Goal: Task Accomplishment & Management: Use online tool/utility

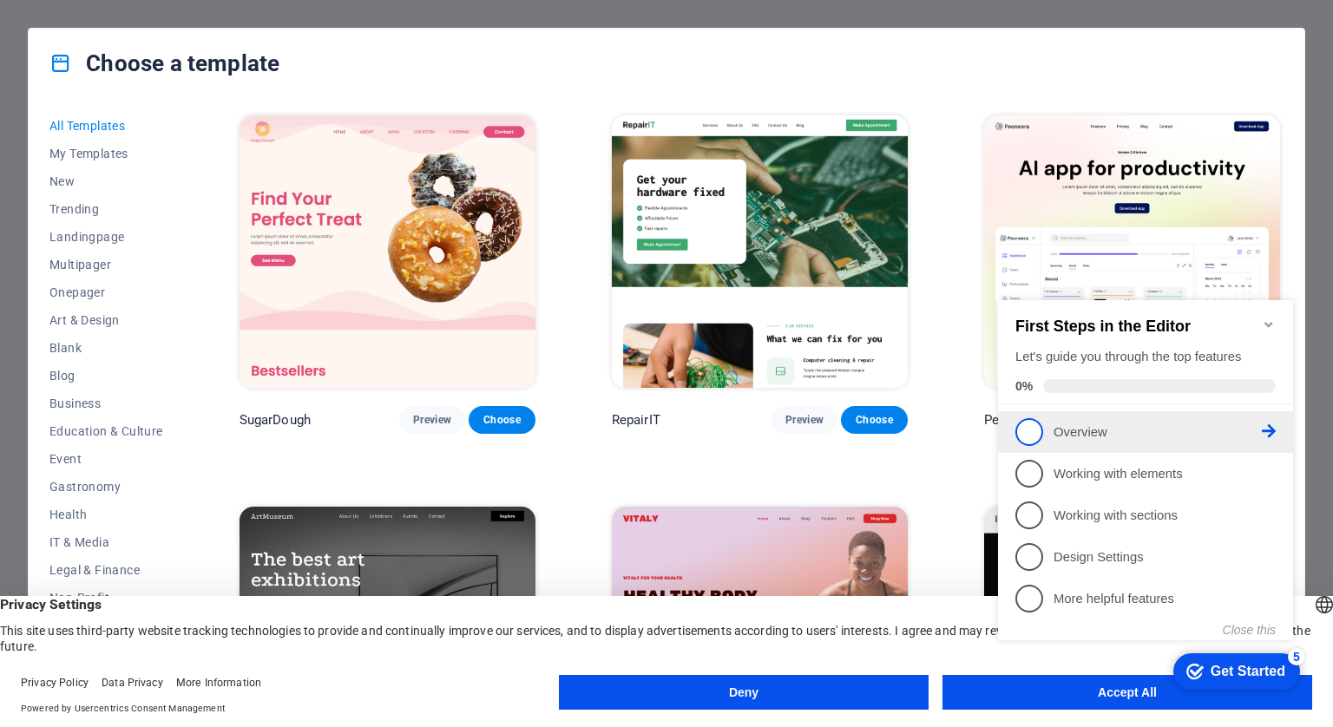
click at [1047, 436] on link "1 Overview - incomplete" at bounding box center [1146, 432] width 260 height 28
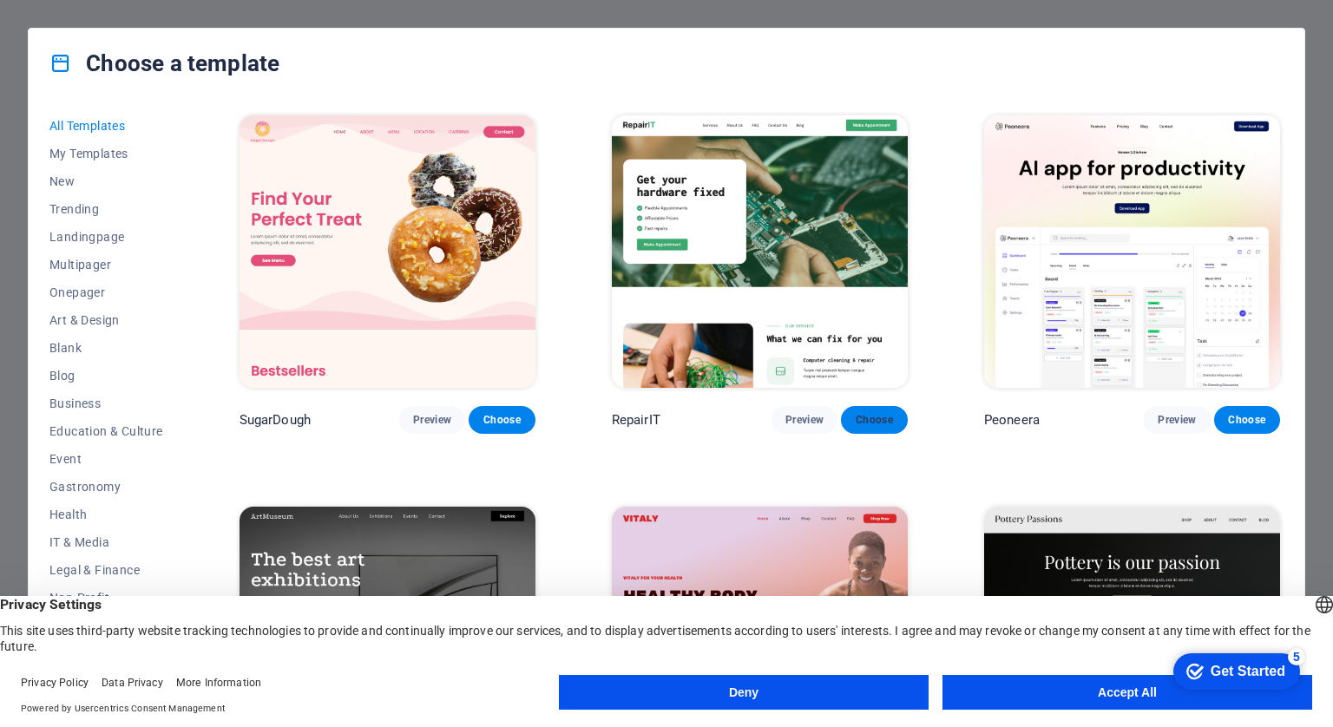
click at [882, 416] on span "Choose" at bounding box center [874, 420] width 38 height 14
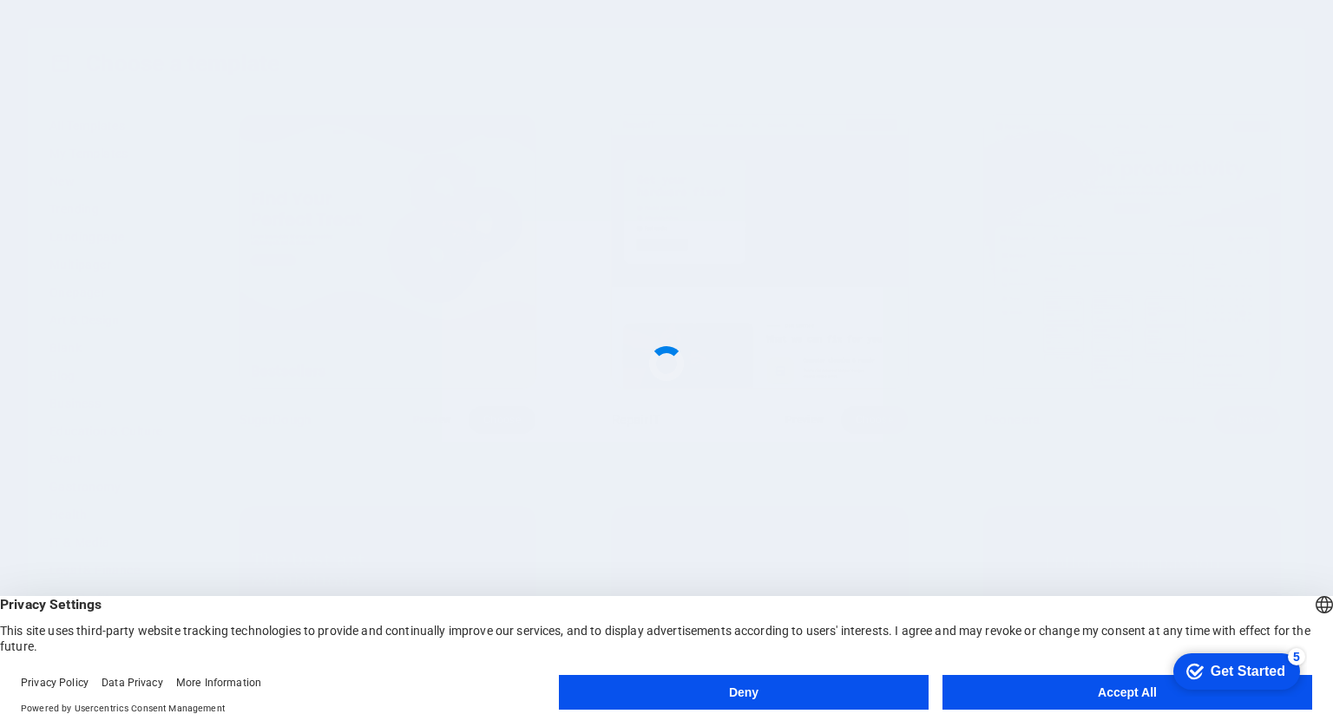
click at [1039, 701] on button "Accept All" at bounding box center [1128, 692] width 370 height 35
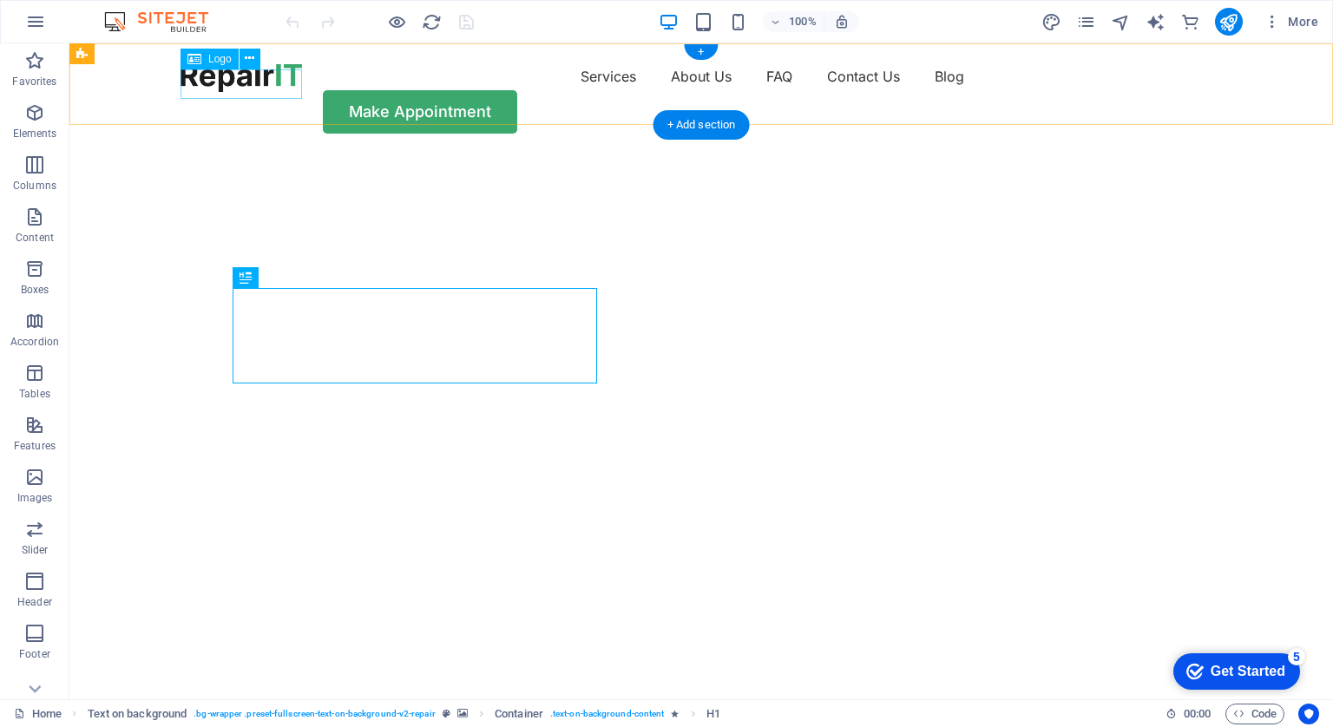
click at [235, 92] on div at bounding box center [242, 78] width 122 height 30
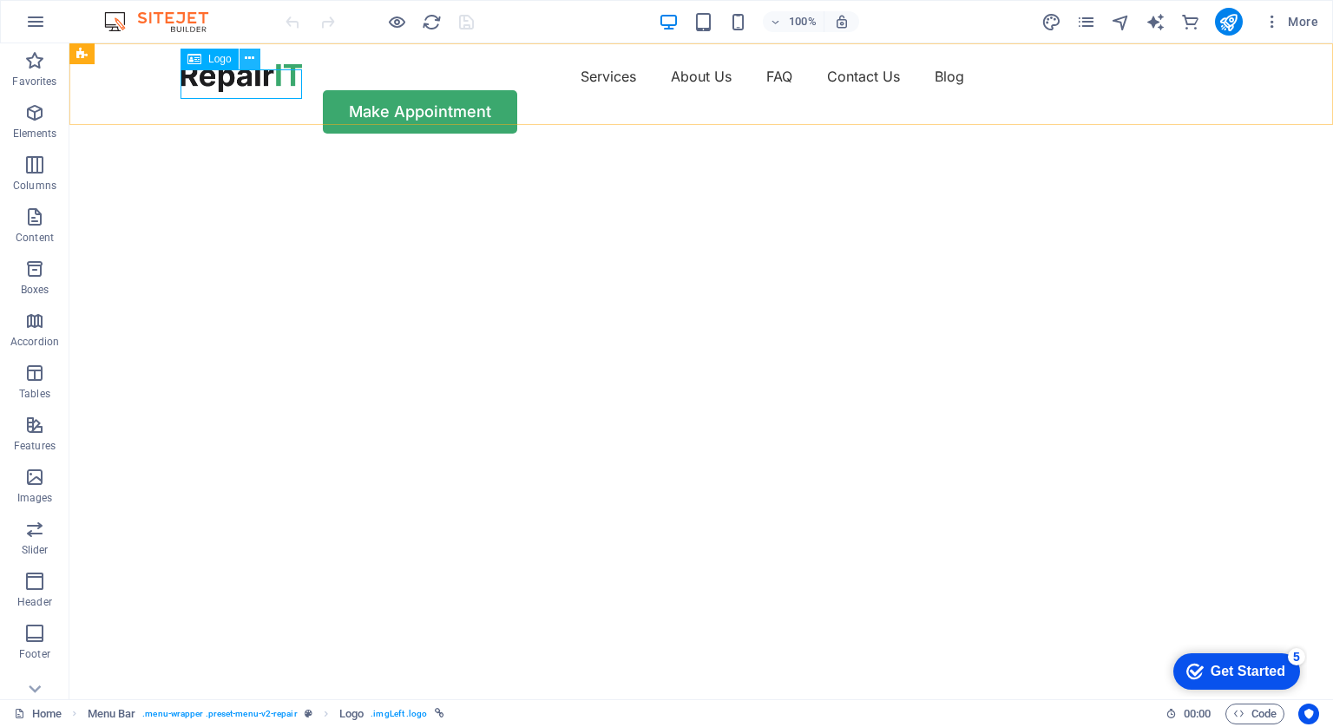
click at [0, 0] on icon at bounding box center [0, 0] width 0 height 0
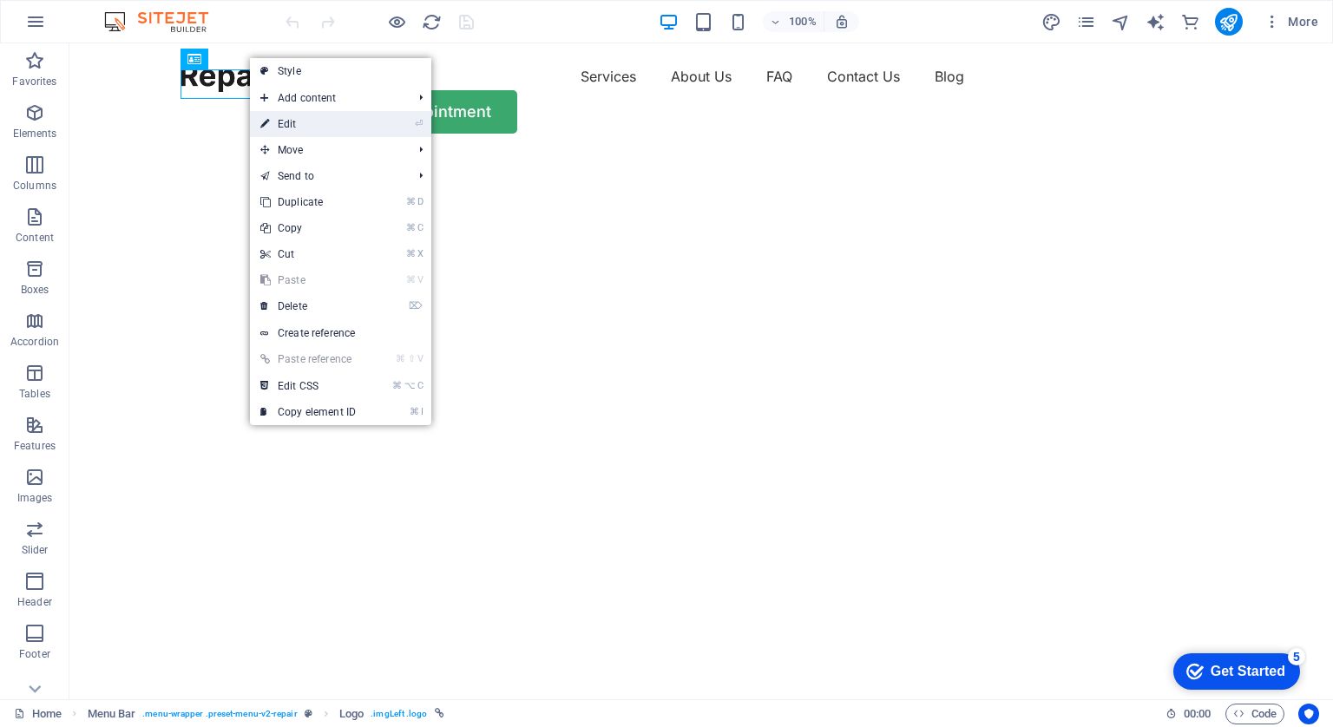
click at [292, 128] on link "⏎ Edit" at bounding box center [308, 124] width 116 height 26
select select "px"
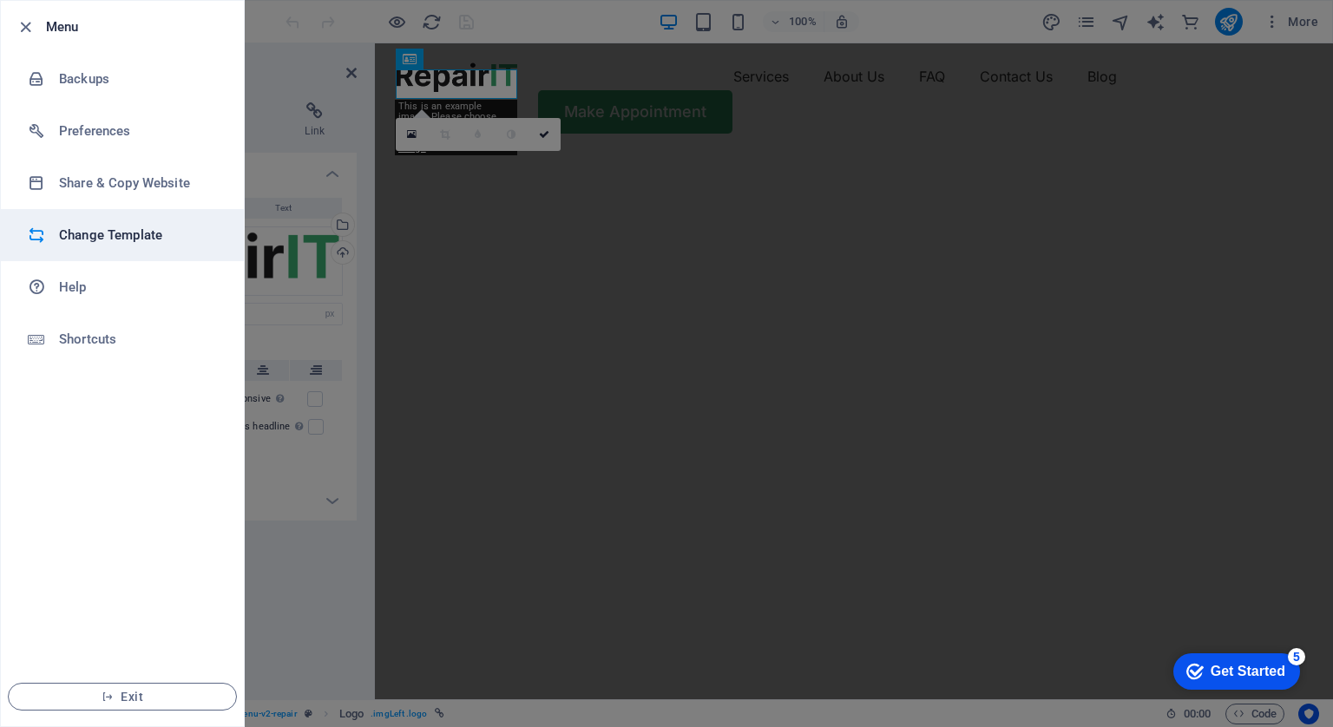
click at [89, 237] on h6 "Change Template" at bounding box center [139, 235] width 161 height 21
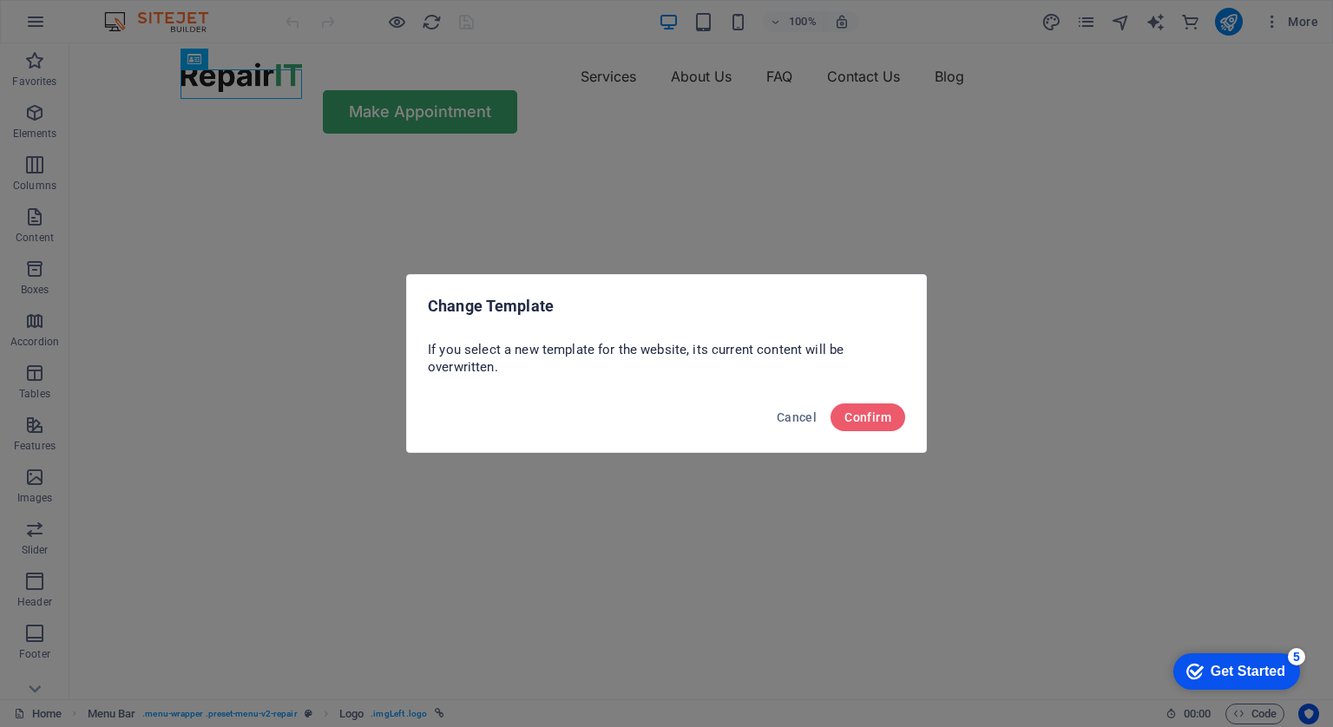
select select "px"
click at [865, 405] on button "Confirm" at bounding box center [868, 418] width 75 height 28
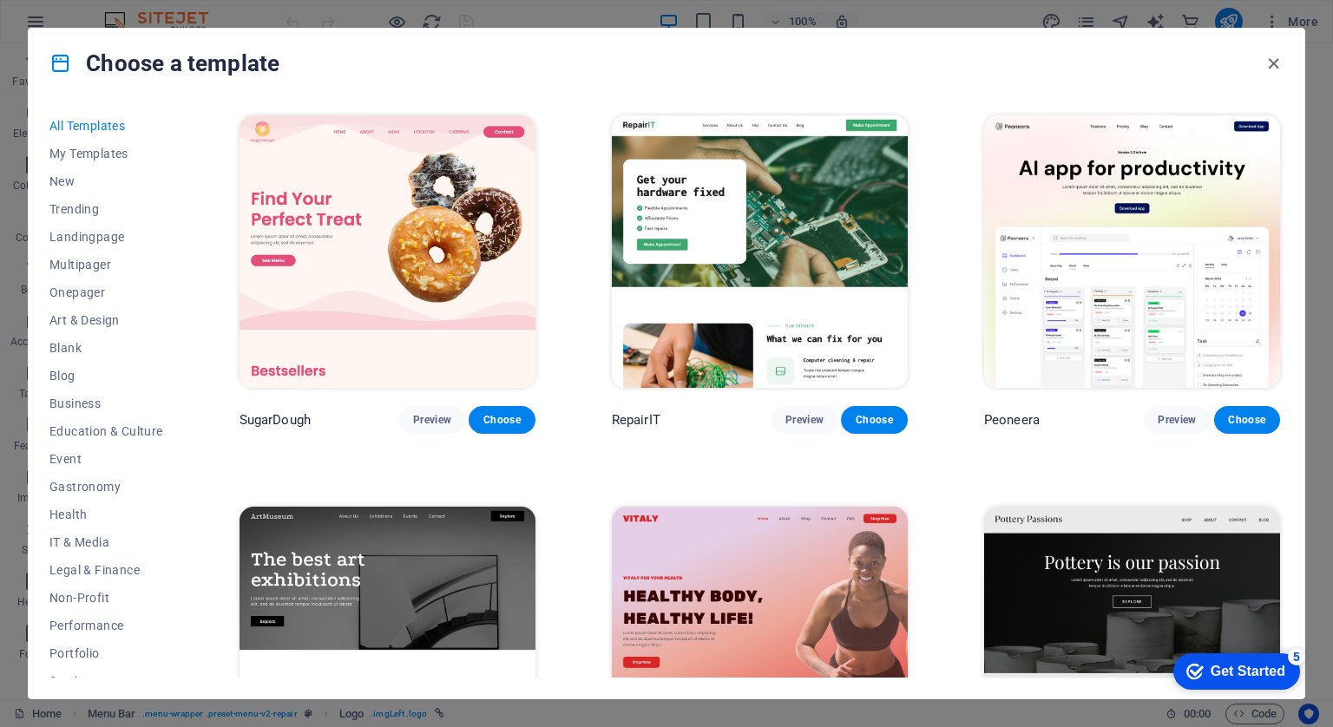
click at [596, 2] on div "Choose a template All Templates My Templates New Trending Landingpage Multipage…" at bounding box center [666, 363] width 1333 height 727
click at [1275, 63] on icon "button" at bounding box center [1274, 64] width 20 height 20
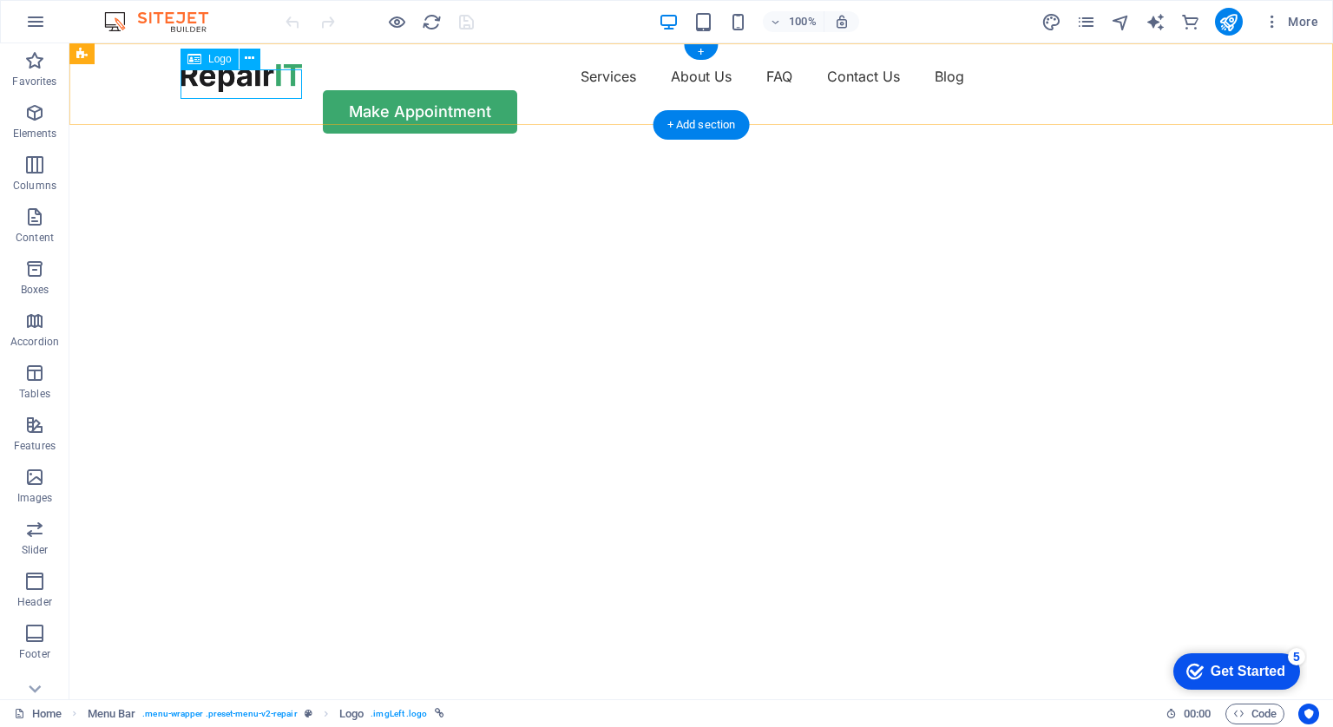
click at [253, 84] on div at bounding box center [242, 78] width 122 height 30
click at [256, 67] on button at bounding box center [250, 59] width 21 height 21
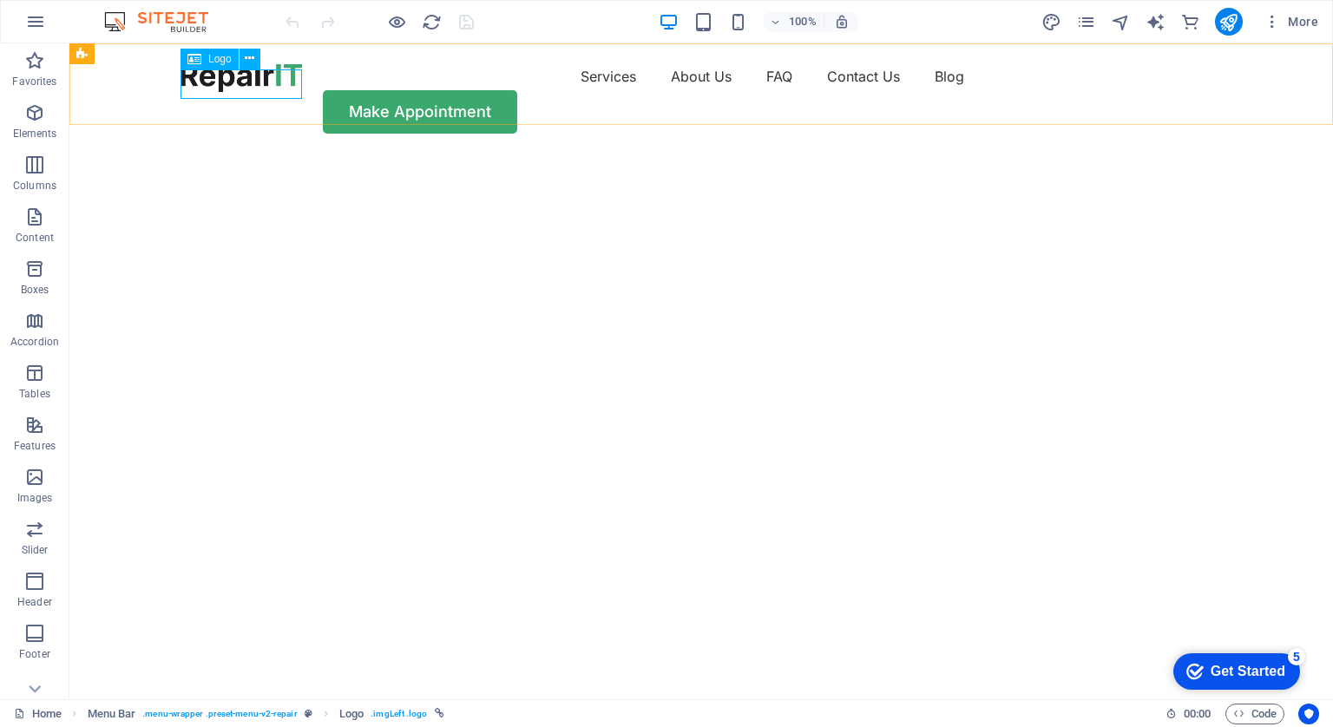
click at [0, 0] on icon at bounding box center [0, 0] width 0 height 0
click at [256, 83] on div at bounding box center [242, 78] width 122 height 30
click at [255, 63] on button at bounding box center [250, 59] width 21 height 21
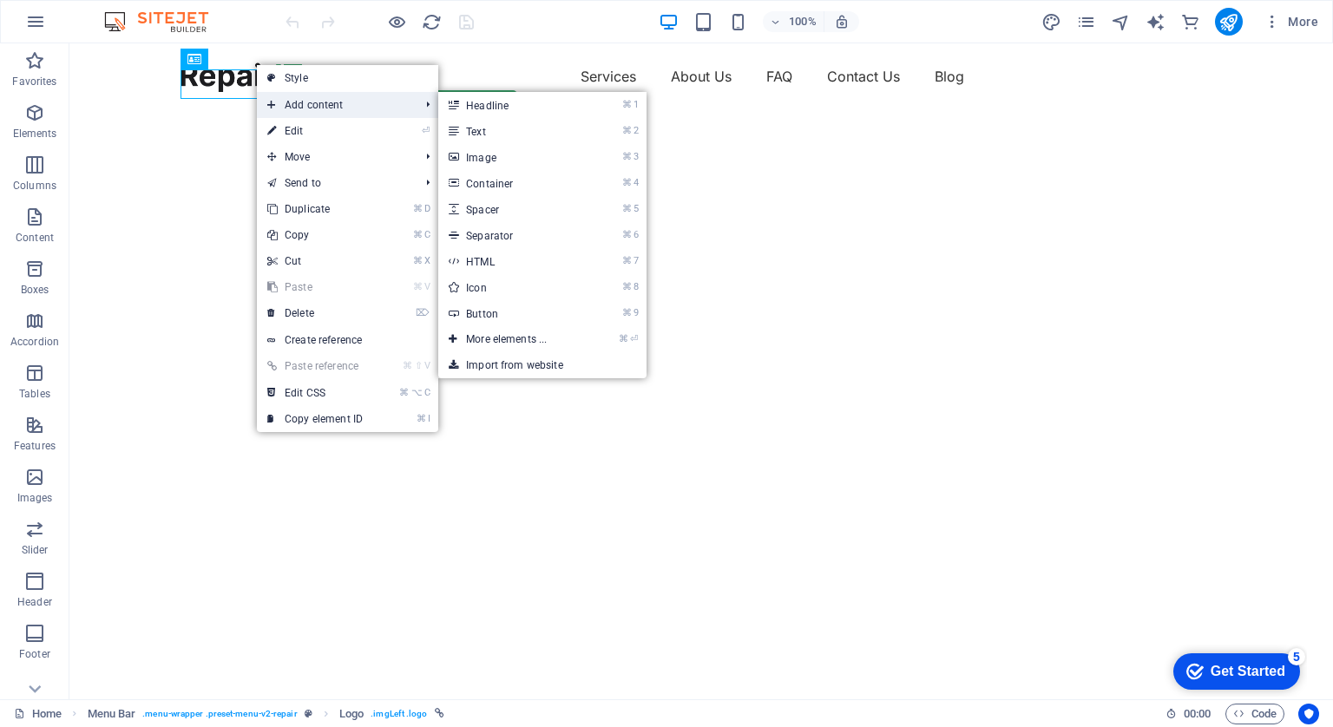
click at [321, 108] on span "Add content" at bounding box center [334, 105] width 155 height 26
click at [543, 166] on link "⌘ 3 Image" at bounding box center [509, 157] width 143 height 26
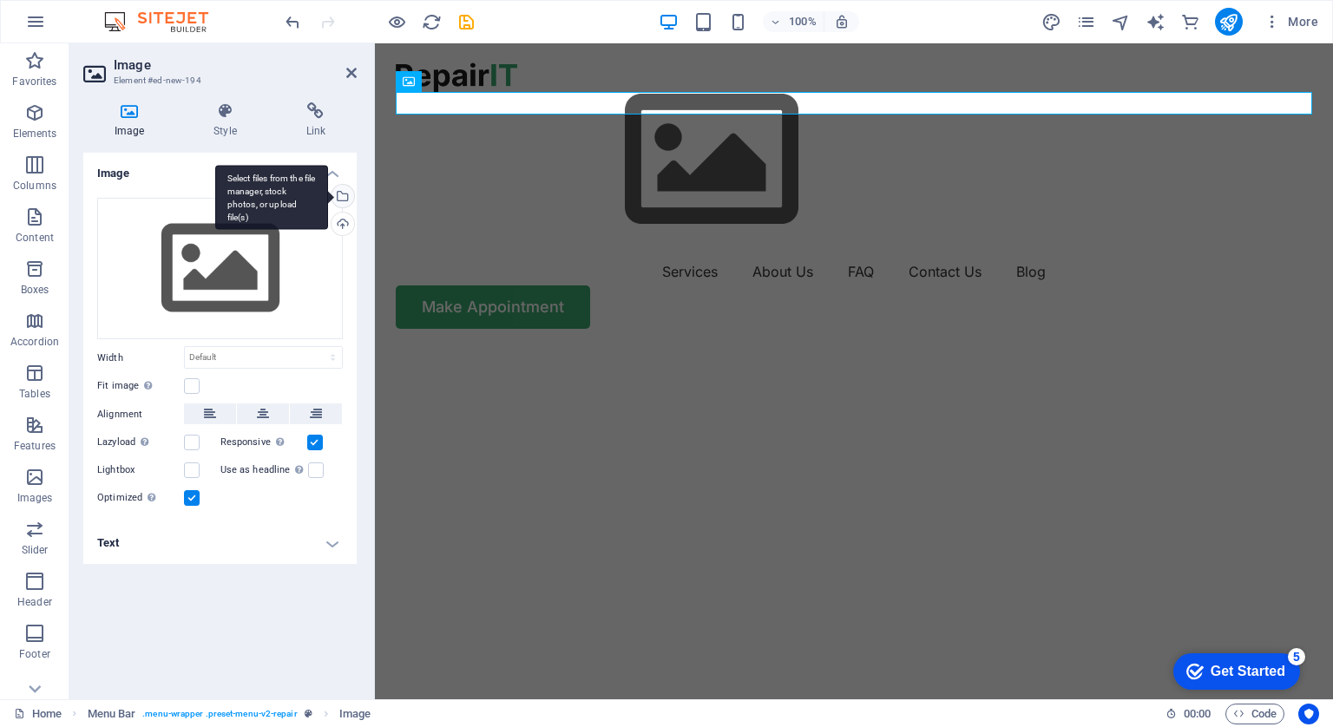
click at [345, 198] on div "Select files from the file manager, stock photos, or upload file(s)" at bounding box center [341, 198] width 26 height 26
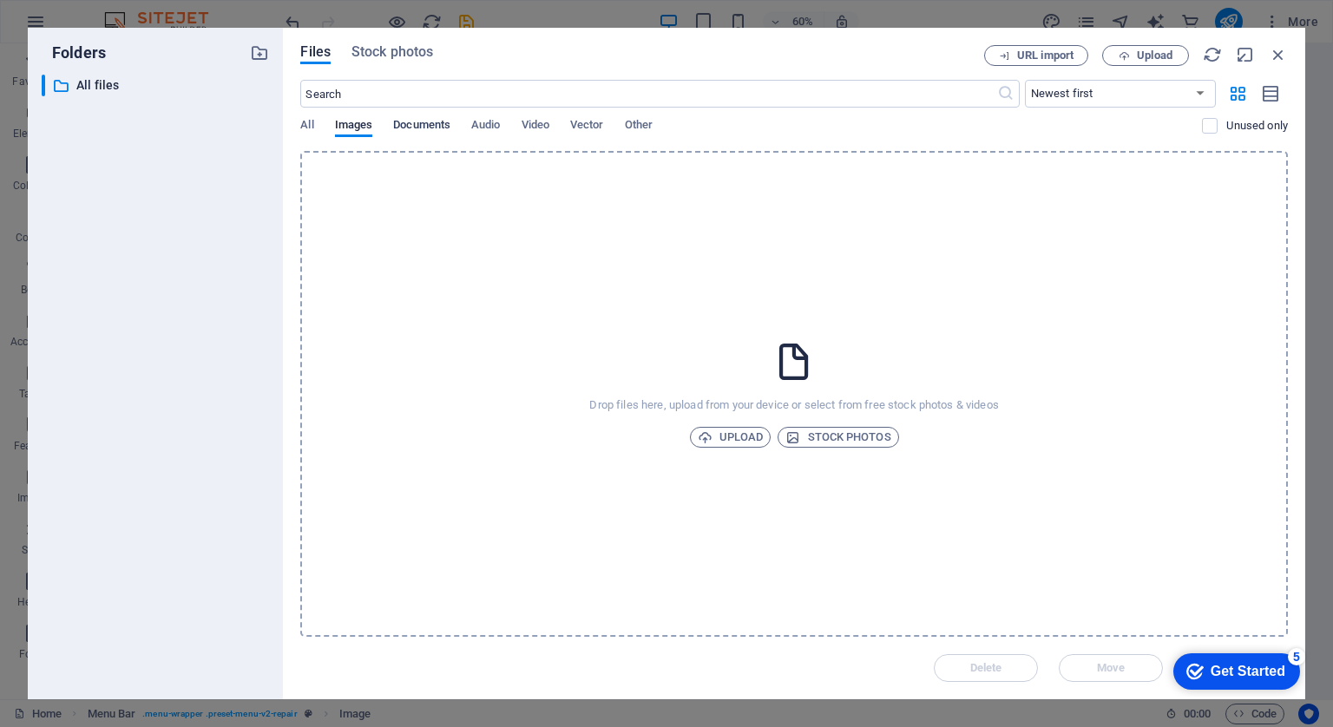
click at [444, 126] on span "Documents" at bounding box center [421, 127] width 57 height 24
click at [486, 122] on span "Audio" at bounding box center [485, 127] width 29 height 24
click at [732, 444] on span "Upload" at bounding box center [731, 437] width 66 height 21
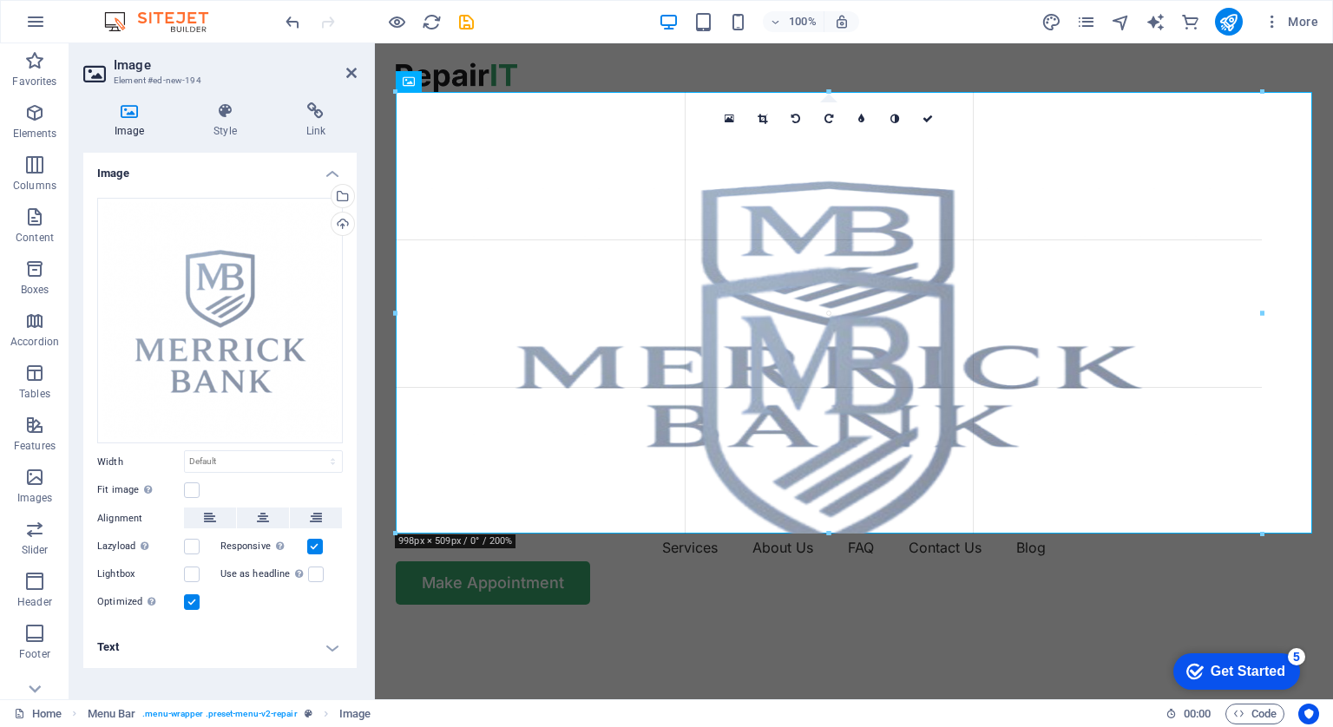
drag, startPoint x: 569, startPoint y: 186, endPoint x: 1331, endPoint y: 109, distance: 765.1
type input "998"
select select "px"
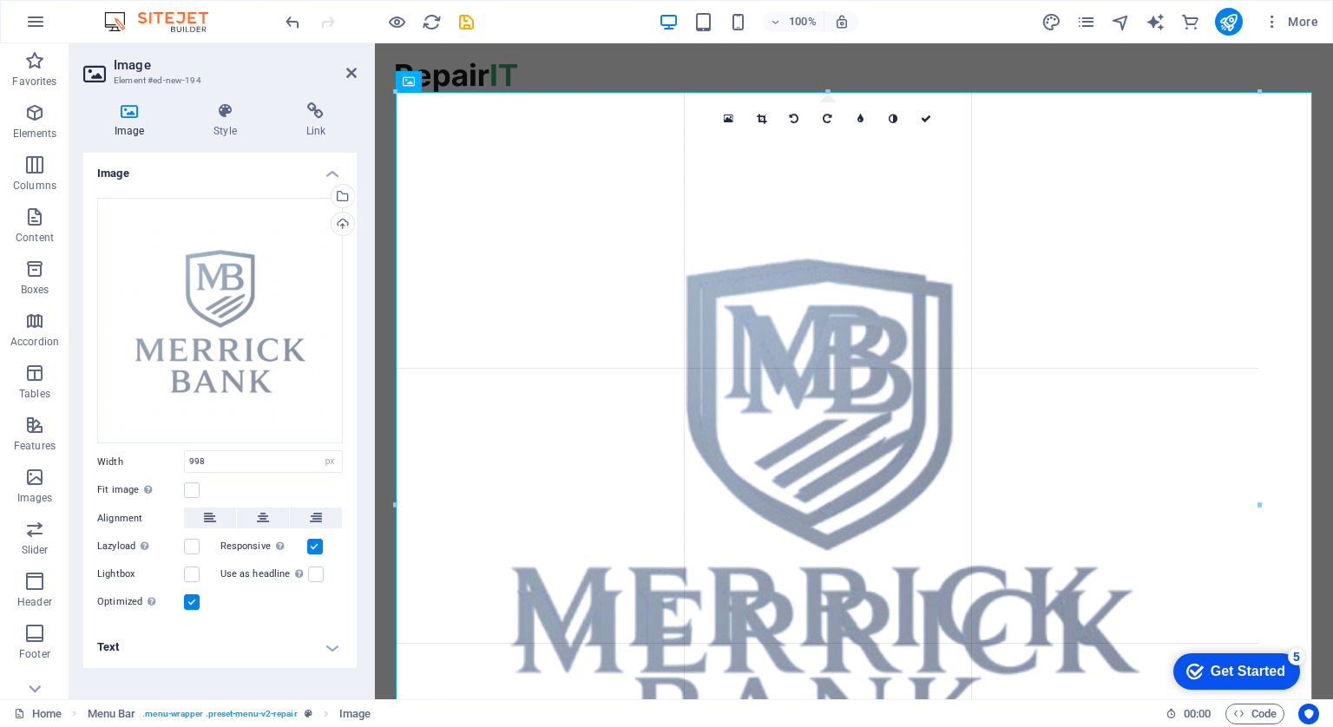
drag, startPoint x: 1263, startPoint y: 92, endPoint x: 1218, endPoint y: 170, distance: 90.2
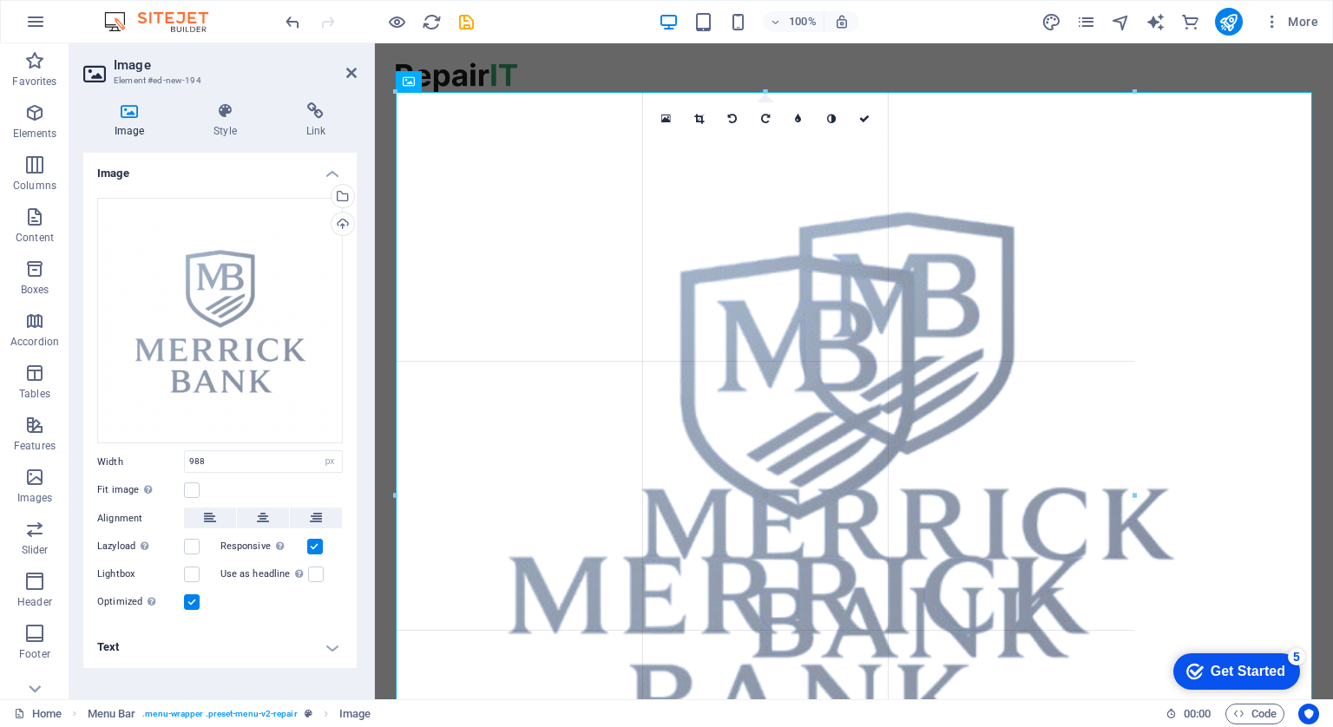
drag, startPoint x: 1249, startPoint y: 93, endPoint x: 1129, endPoint y: 212, distance: 168.8
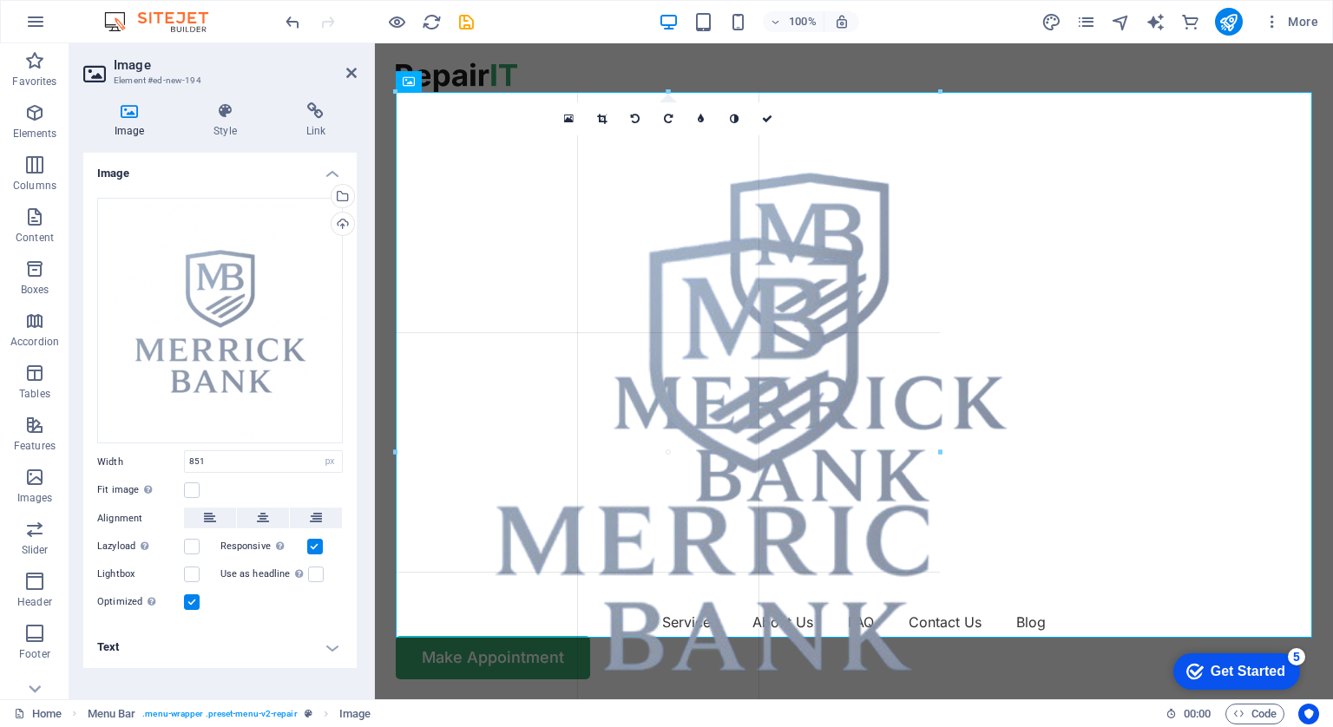
drag, startPoint x: 766, startPoint y: 89, endPoint x: 783, endPoint y: 284, distance: 195.2
type input "627"
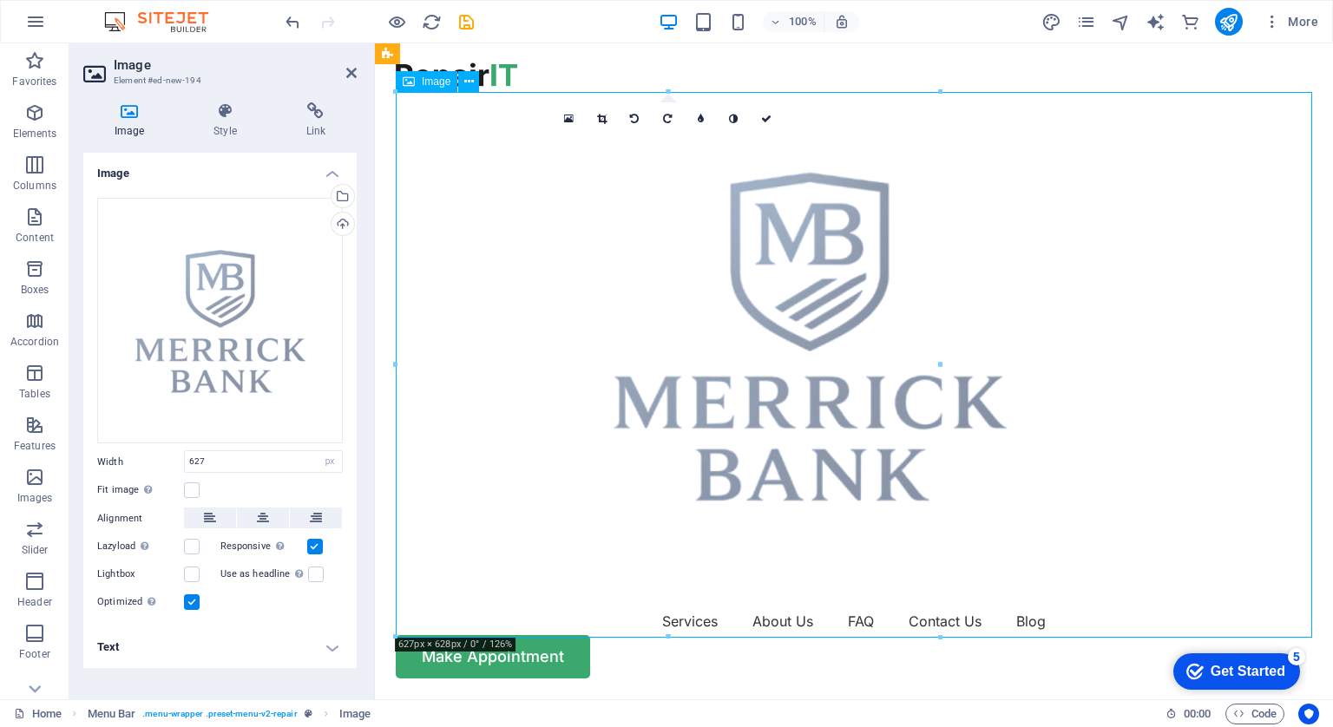
drag, startPoint x: 994, startPoint y: 181, endPoint x: 1015, endPoint y: 149, distance: 37.6
click at [1015, 149] on figure at bounding box center [854, 335] width 917 height 545
drag, startPoint x: 630, startPoint y: 240, endPoint x: 514, endPoint y: 207, distance: 120.9
click at [514, 207] on figure at bounding box center [854, 335] width 917 height 545
click at [605, 124] on link at bounding box center [602, 118] width 33 height 33
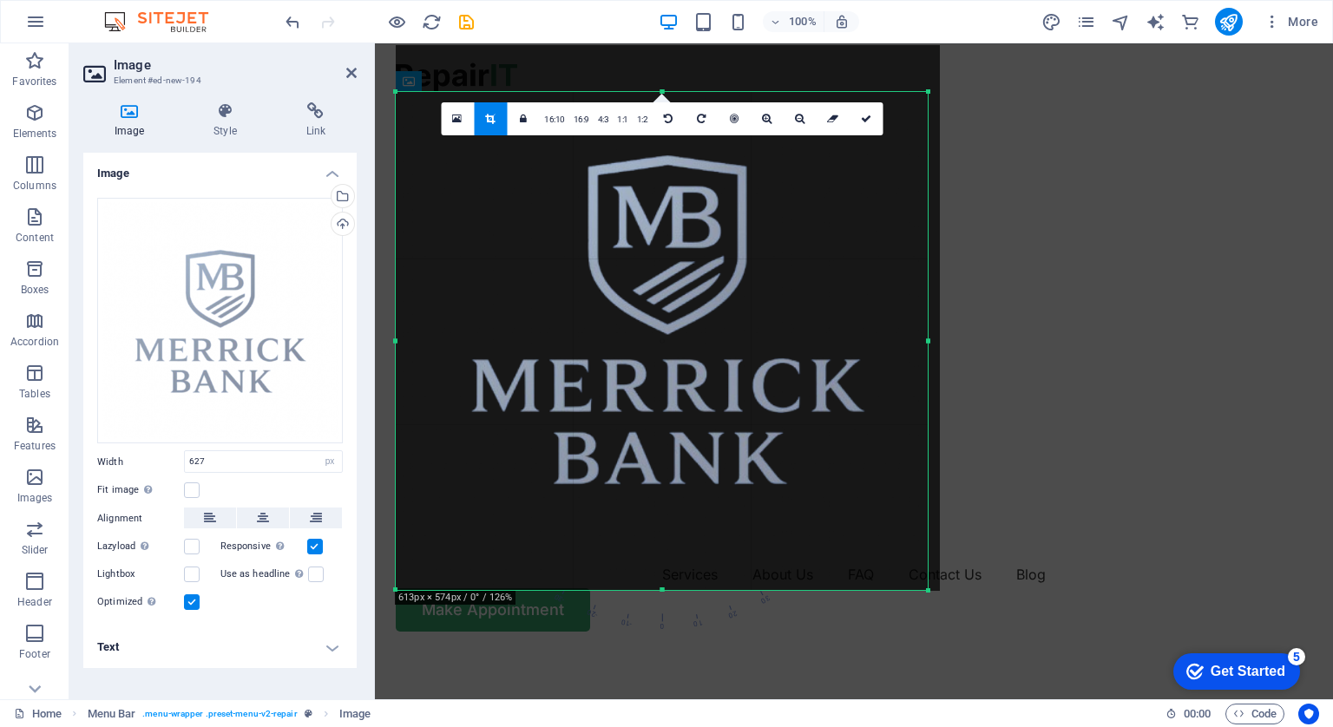
drag, startPoint x: 940, startPoint y: 94, endPoint x: 928, endPoint y: 141, distance: 48.4
click at [928, 141] on div "180 170 160 150 140 130 120 110 100 90 80 70 60 50 40 30 20 10 0 -10 -20 -30 -4…" at bounding box center [662, 341] width 532 height 498
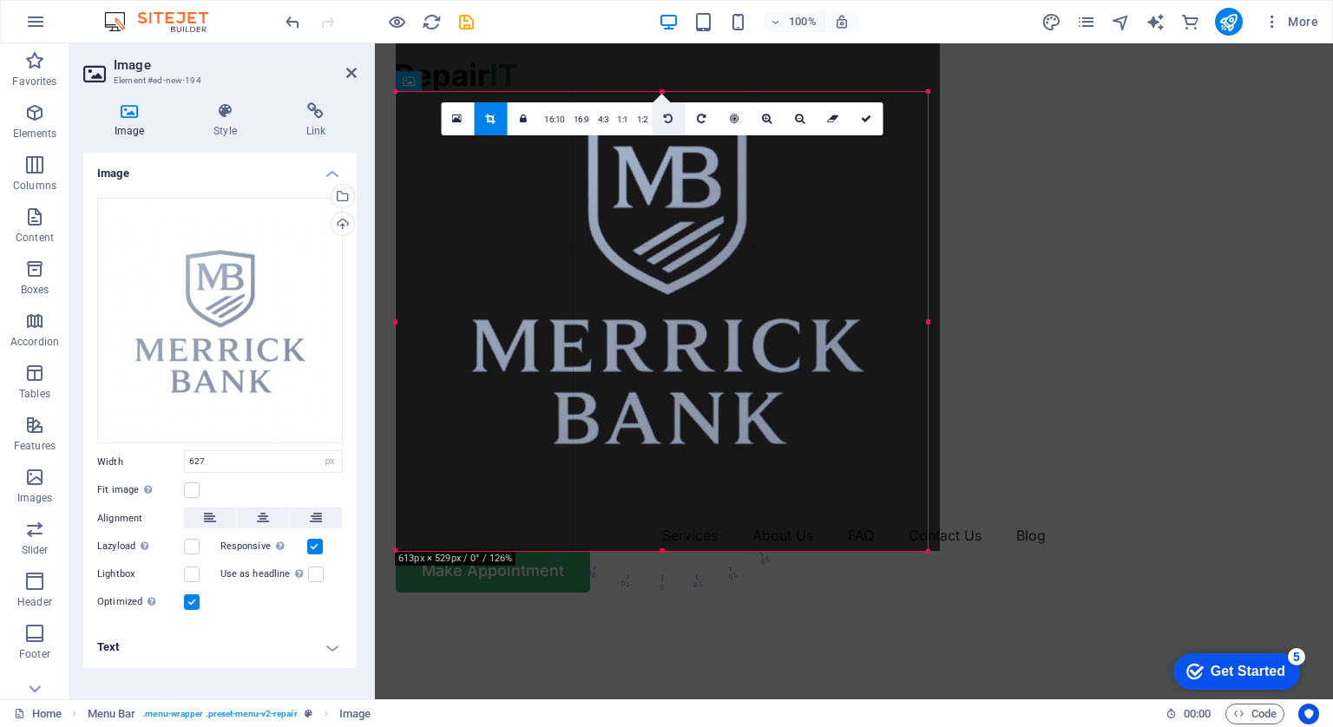
drag, startPoint x: 661, startPoint y: 90, endPoint x: 681, endPoint y: 123, distance: 38.6
click at [681, 123] on div "180 170 160 150 140 130 120 110 100 90 80 70 60 50 40 30 20 10 0 -10 -20 -30 -4…" at bounding box center [662, 321] width 532 height 459
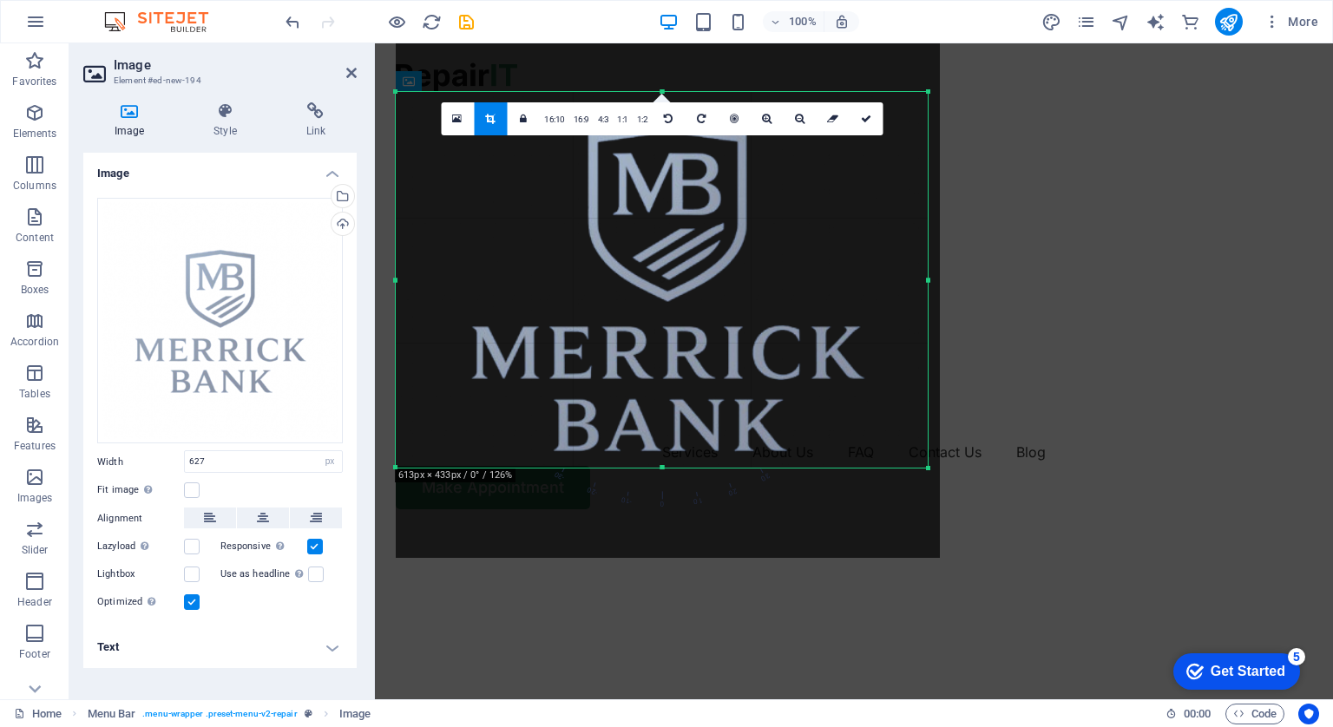
drag, startPoint x: 660, startPoint y: 557, endPoint x: 660, endPoint y: 469, distance: 88.5
click at [660, 469] on div at bounding box center [662, 468] width 532 height 6
click at [923, 281] on div at bounding box center [668, 284] width 544 height 545
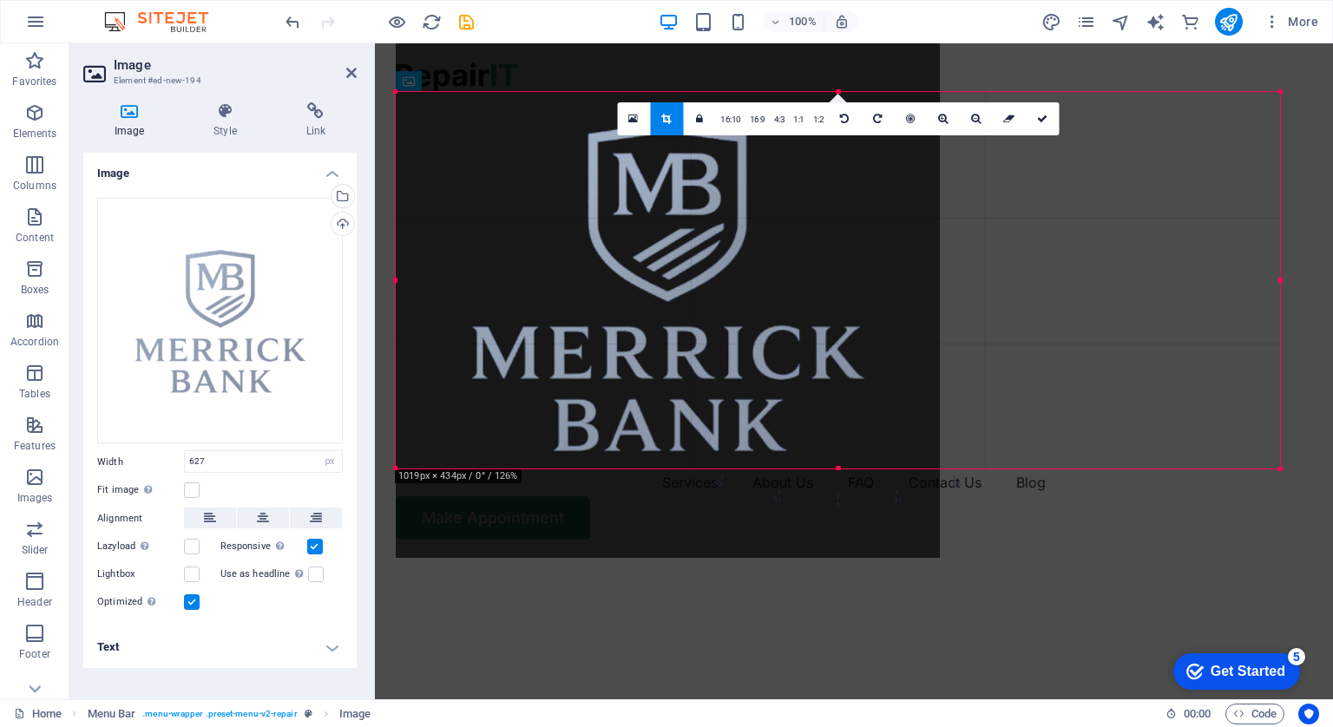
drag, startPoint x: 929, startPoint y: 280, endPoint x: 1282, endPoint y: 230, distance: 356.7
click at [1282, 230] on div at bounding box center [1281, 280] width 6 height 377
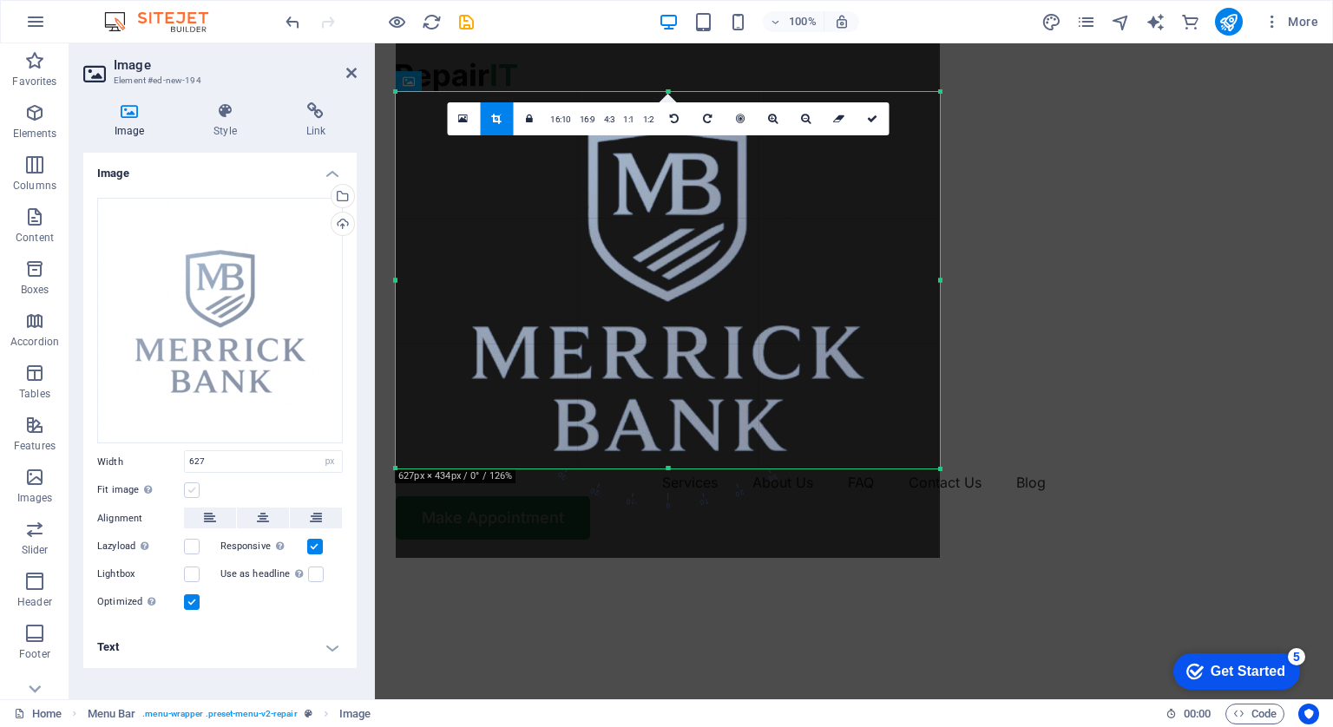
click at [195, 494] on label at bounding box center [192, 491] width 16 height 16
click at [0, 0] on input "Fit image Automatically fit image to a fixed width and height" at bounding box center [0, 0] width 0 height 0
